Goal: Check status: Check status

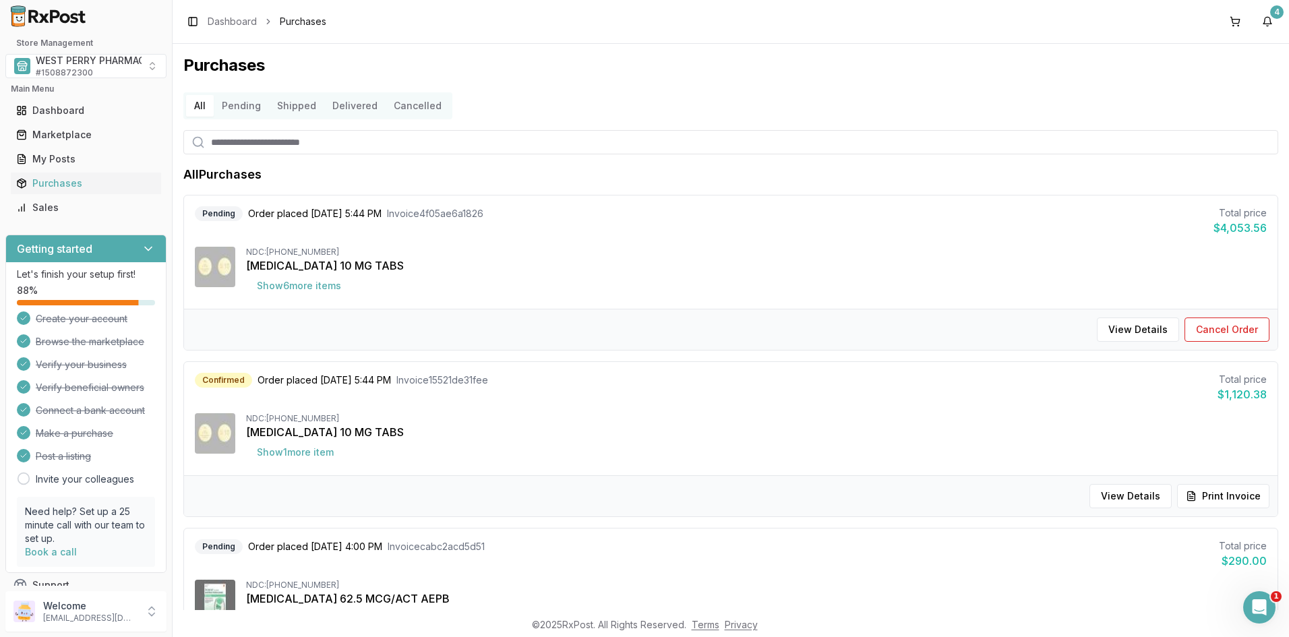
click at [245, 143] on input "search" at bounding box center [730, 142] width 1095 height 24
type input "*****"
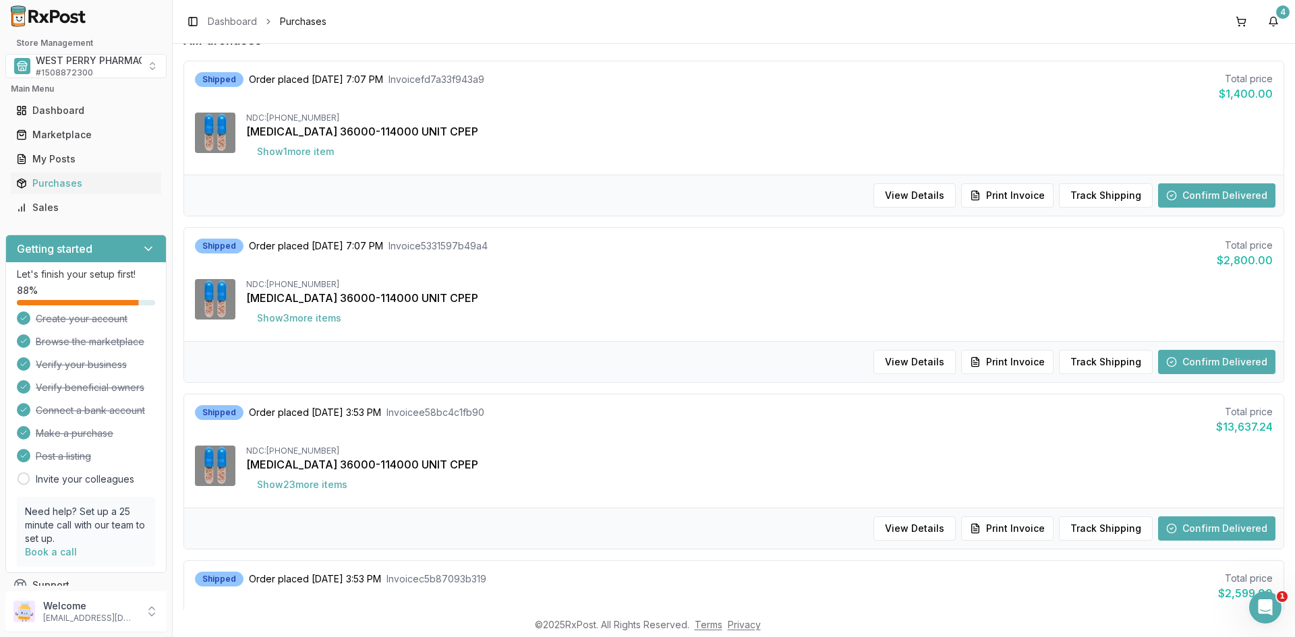
scroll to position [135, 0]
click at [1098, 192] on button "Track Shipping" at bounding box center [1106, 195] width 94 height 24
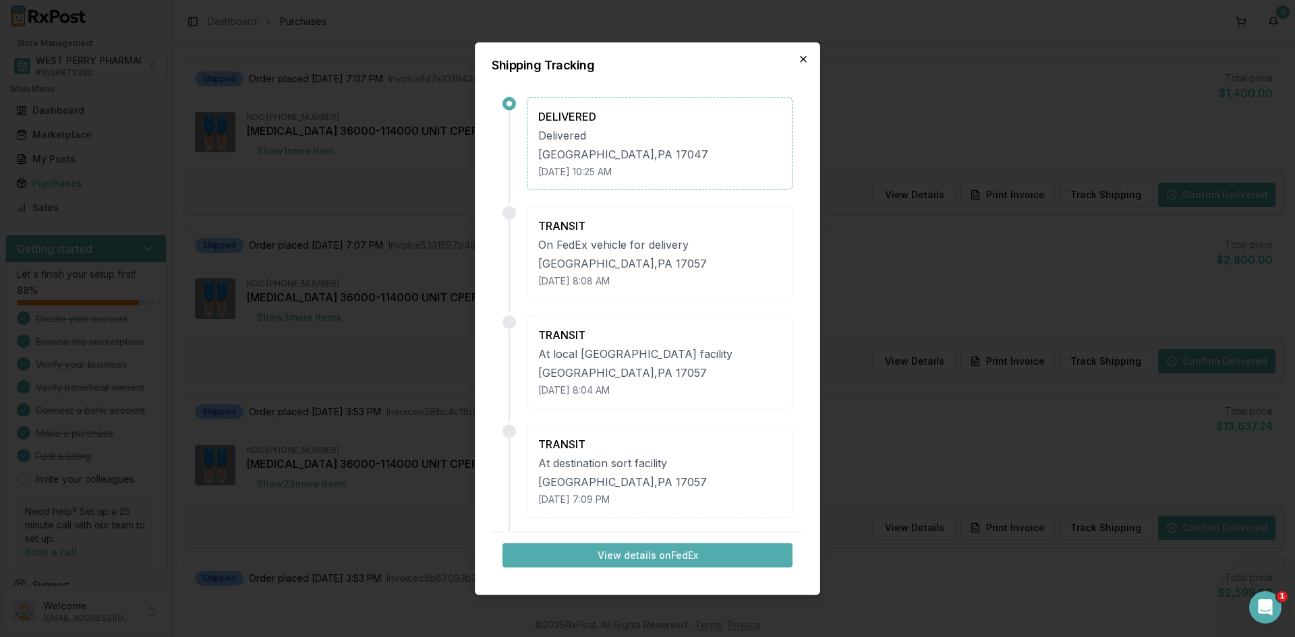
click at [800, 58] on icon "button" at bounding box center [803, 58] width 11 height 11
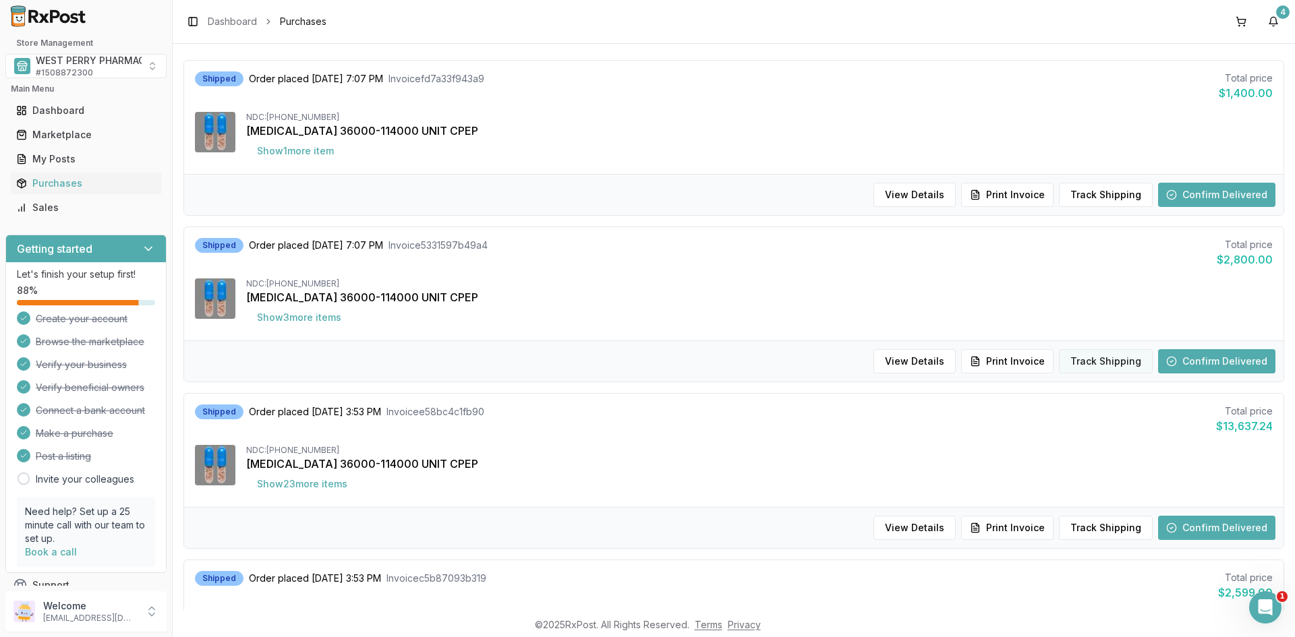
click at [1110, 359] on button "Track Shipping" at bounding box center [1106, 361] width 94 height 24
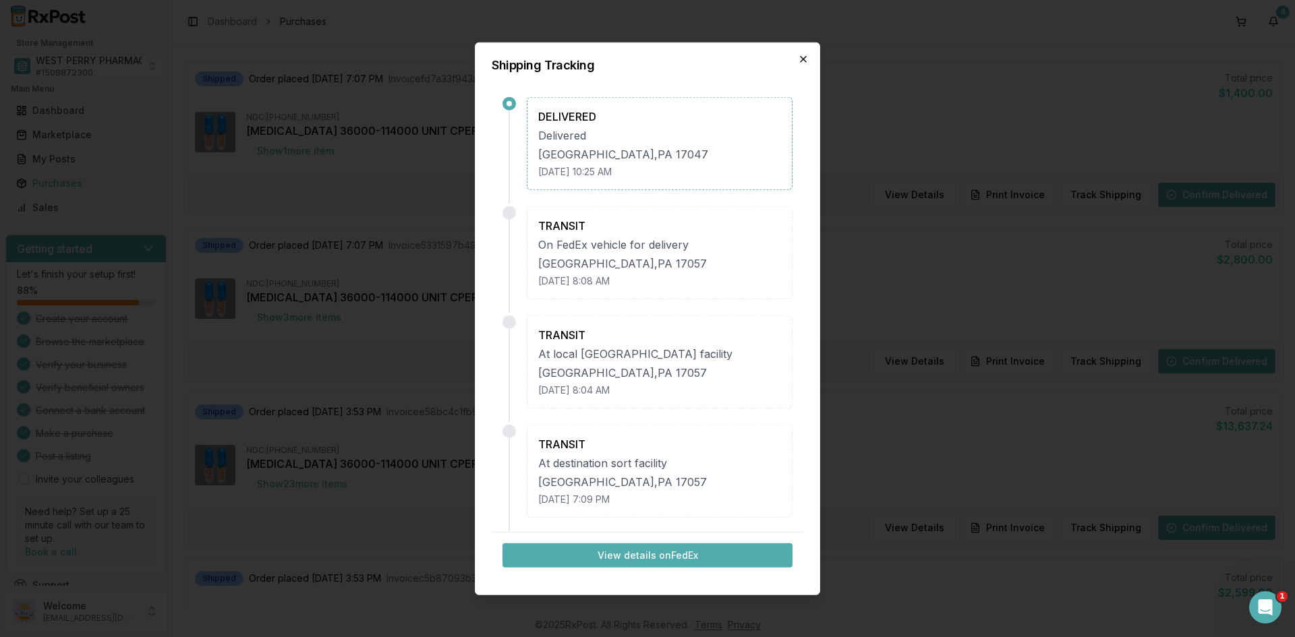
click at [802, 63] on icon "button" at bounding box center [803, 58] width 11 height 11
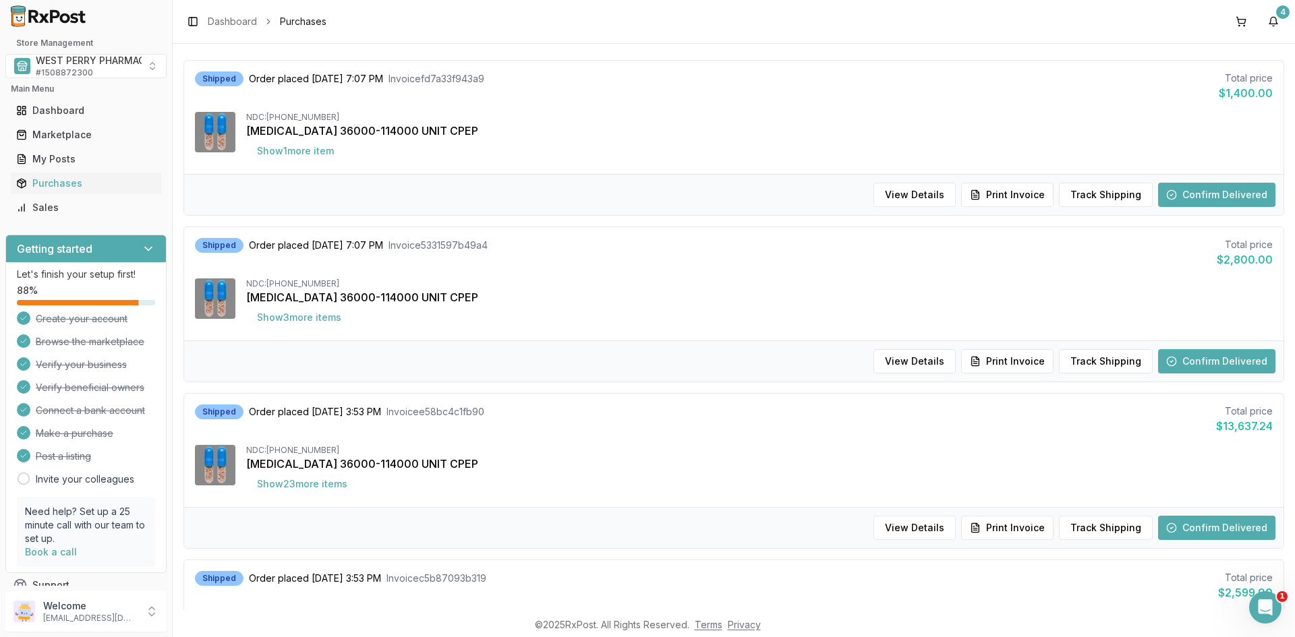
click at [660, 124] on div "[MEDICAL_DATA] 36000-114000 UNIT CPEP" at bounding box center [759, 131] width 1026 height 16
click at [1082, 523] on button "Track Shipping" at bounding box center [1106, 528] width 94 height 24
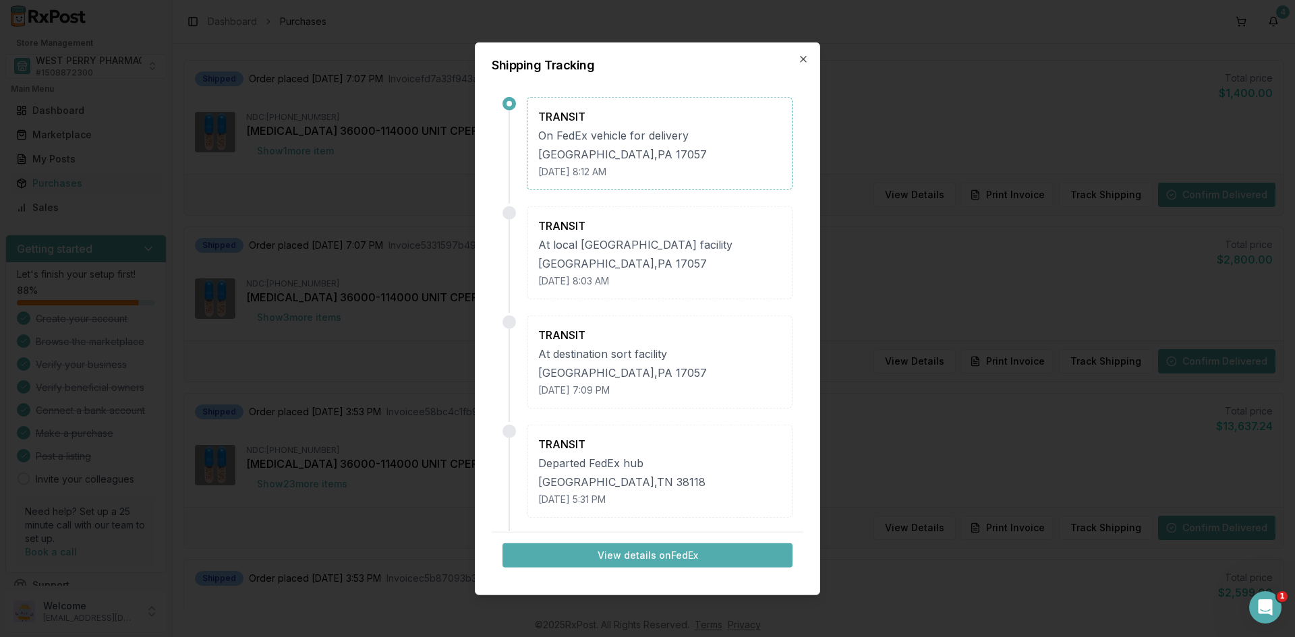
click at [620, 558] on button "View details on FedEx" at bounding box center [647, 555] width 290 height 24
click at [803, 58] on icon "button" at bounding box center [803, 58] width 11 height 11
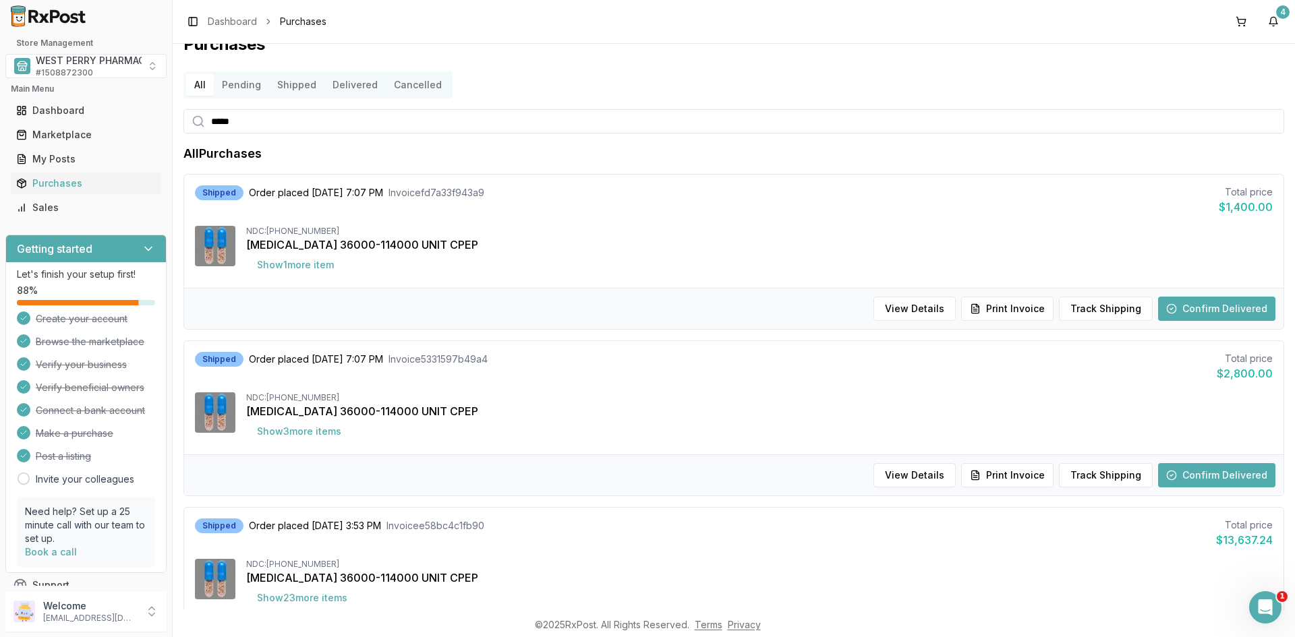
scroll to position [0, 0]
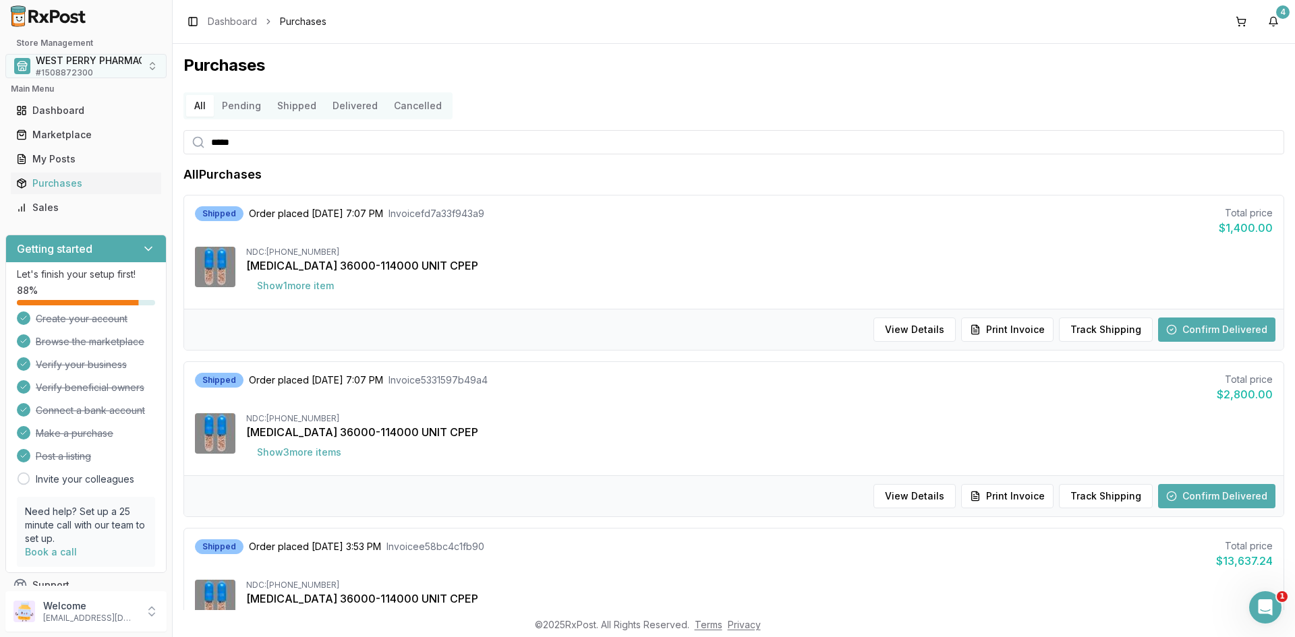
click at [92, 68] on div "WEST PERRY PHARMACY INC # 1508872300" at bounding box center [104, 66] width 136 height 24
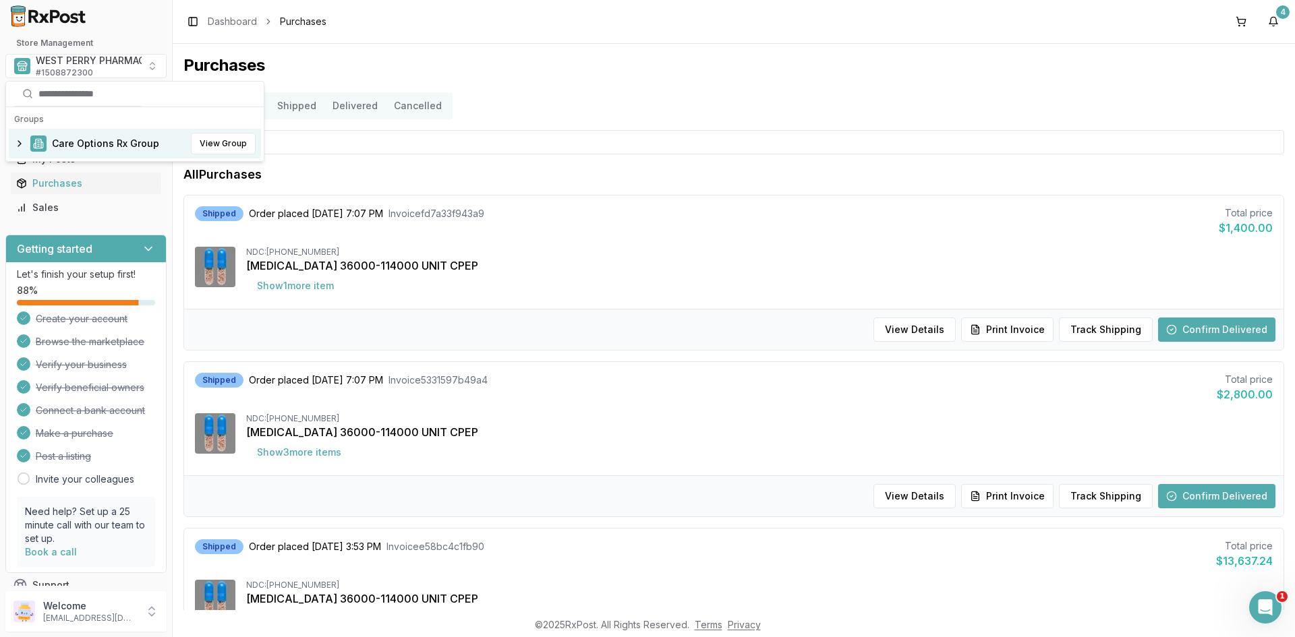
click at [96, 144] on span "Care Options Rx Group" at bounding box center [105, 143] width 107 height 13
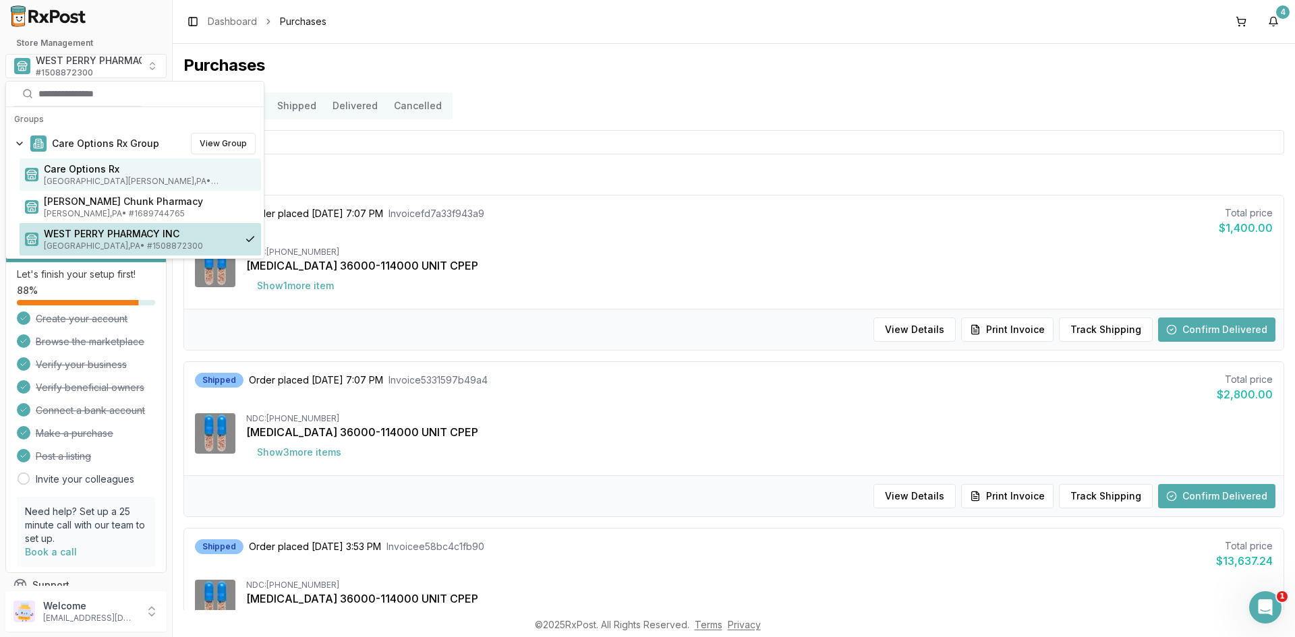
click at [98, 173] on span "Care Options Rx" at bounding box center [150, 169] width 212 height 13
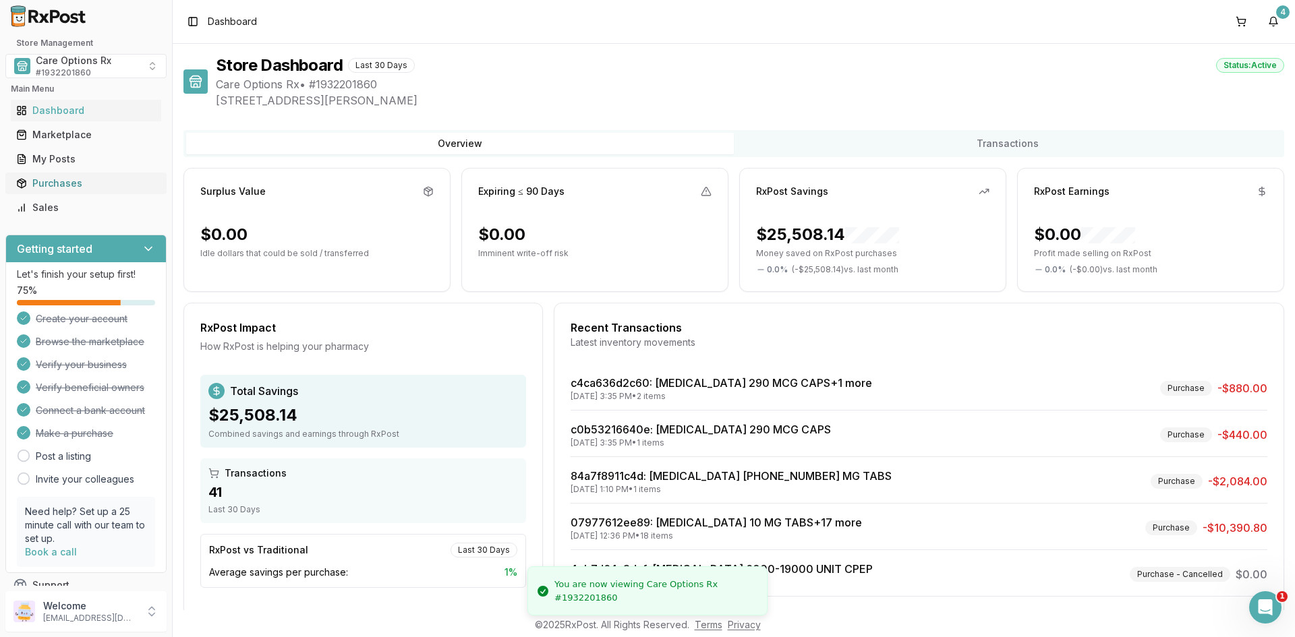
click at [61, 183] on div "Purchases" at bounding box center [86, 183] width 140 height 13
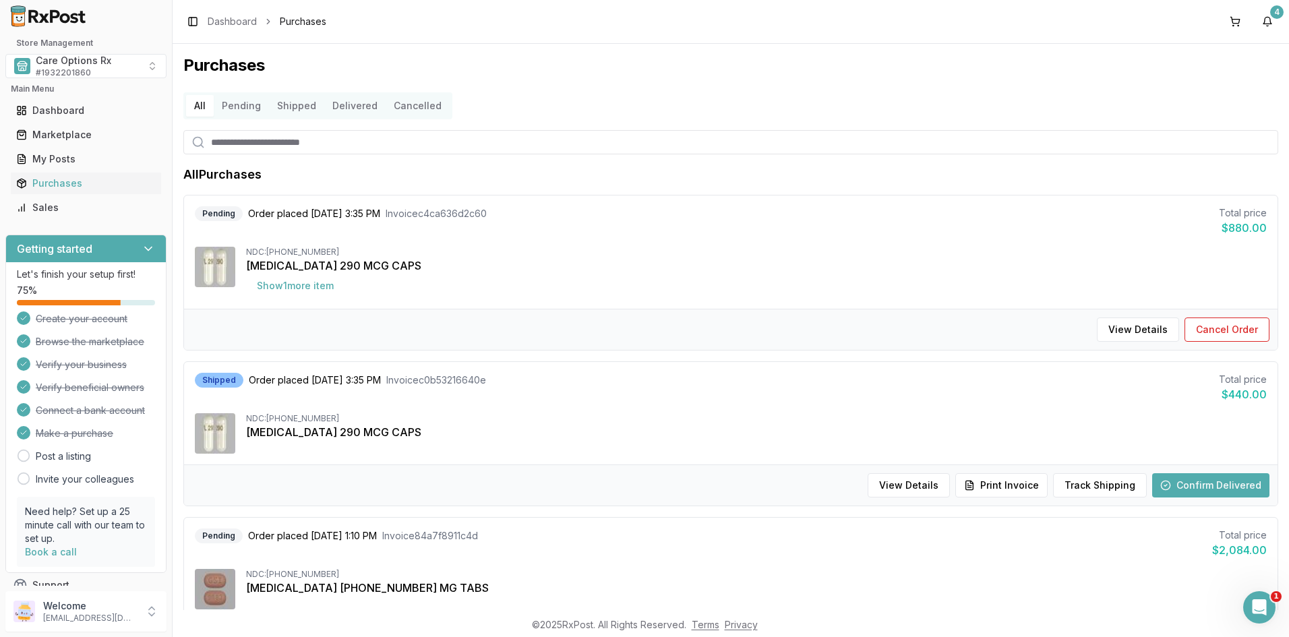
click at [278, 146] on input "search" at bounding box center [730, 142] width 1095 height 24
type input "*****"
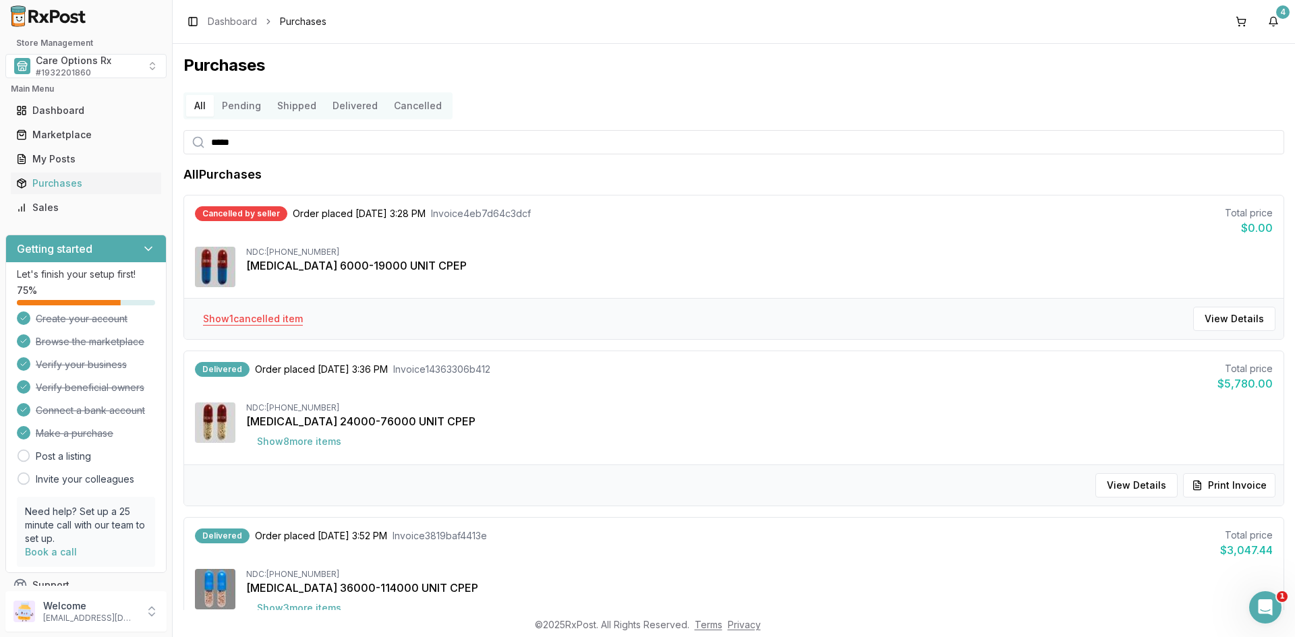
click at [272, 324] on button "Show 1 cancelled item" at bounding box center [252, 319] width 121 height 24
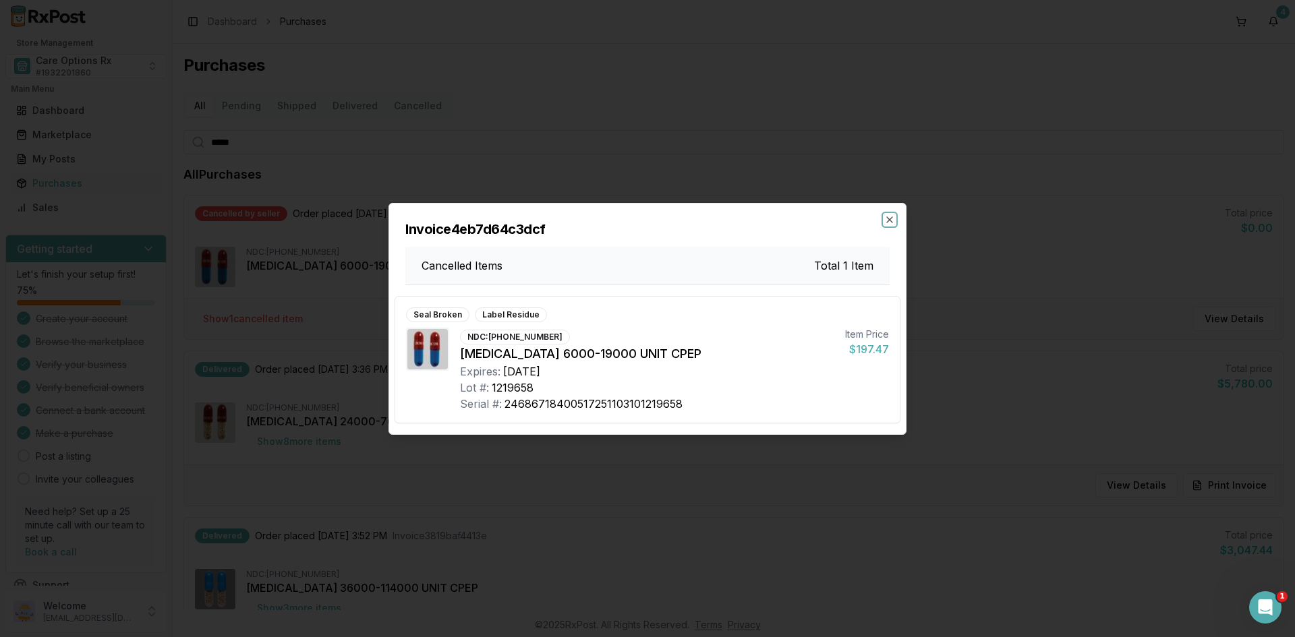
drag, startPoint x: 889, startPoint y: 223, endPoint x: 733, endPoint y: 229, distance: 156.6
click at [889, 222] on icon "button" at bounding box center [889, 219] width 11 height 11
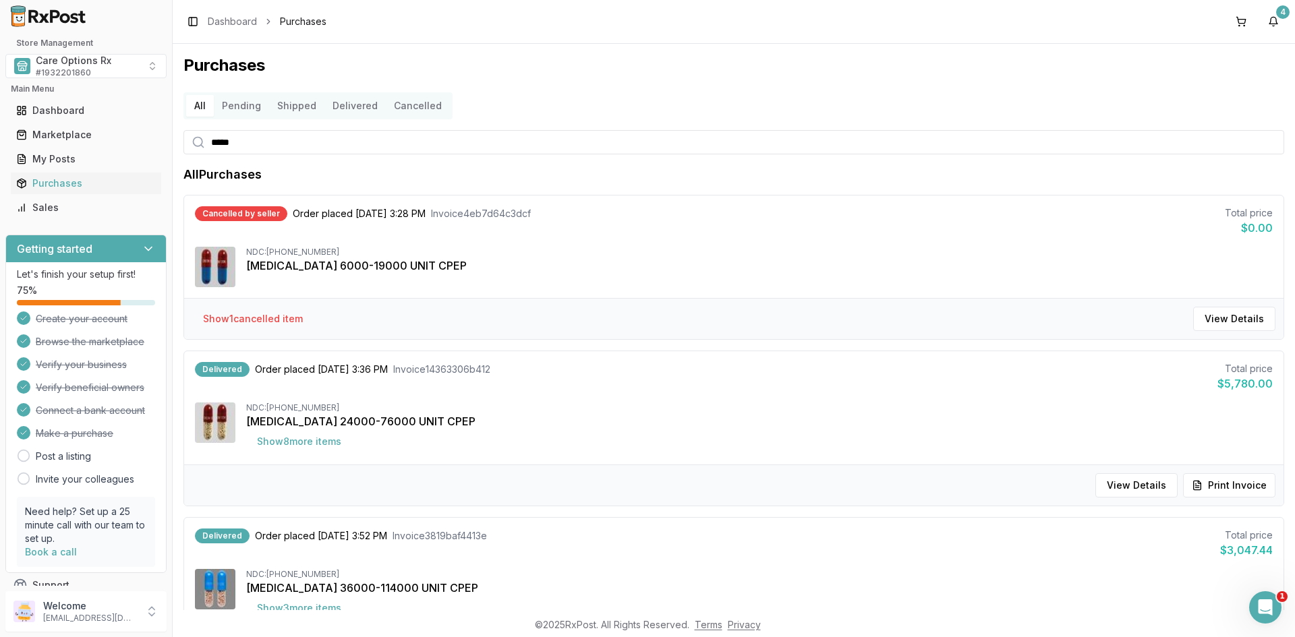
click at [1129, 80] on div "Purchases All Pending Shipped Delivered Cancelled ***** All Purchases Cancelled…" at bounding box center [734, 327] width 1122 height 566
drag, startPoint x: 1178, startPoint y: 73, endPoint x: 1105, endPoint y: 58, distance: 74.3
click at [1178, 73] on h1 "Purchases" at bounding box center [733, 66] width 1100 height 22
